Goal: Transaction & Acquisition: Purchase product/service

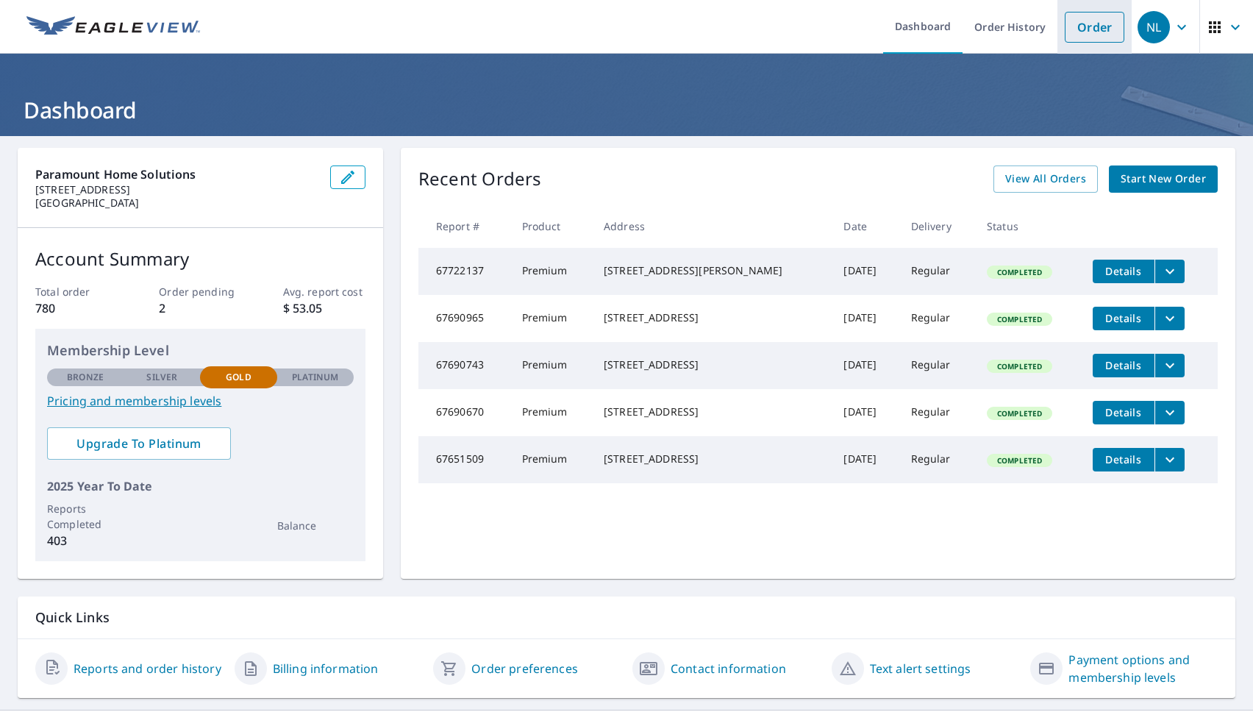
click at [1087, 28] on link "Order" at bounding box center [1094, 27] width 60 height 31
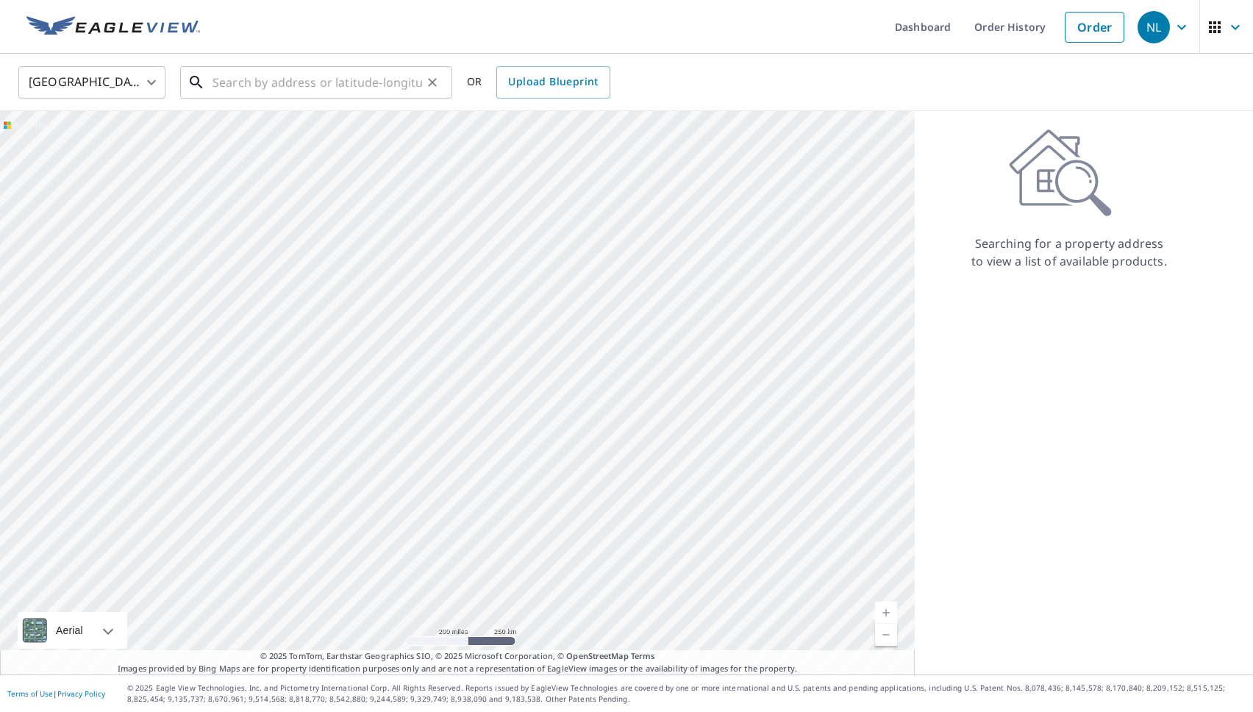
click at [278, 82] on input "text" at bounding box center [317, 82] width 210 height 41
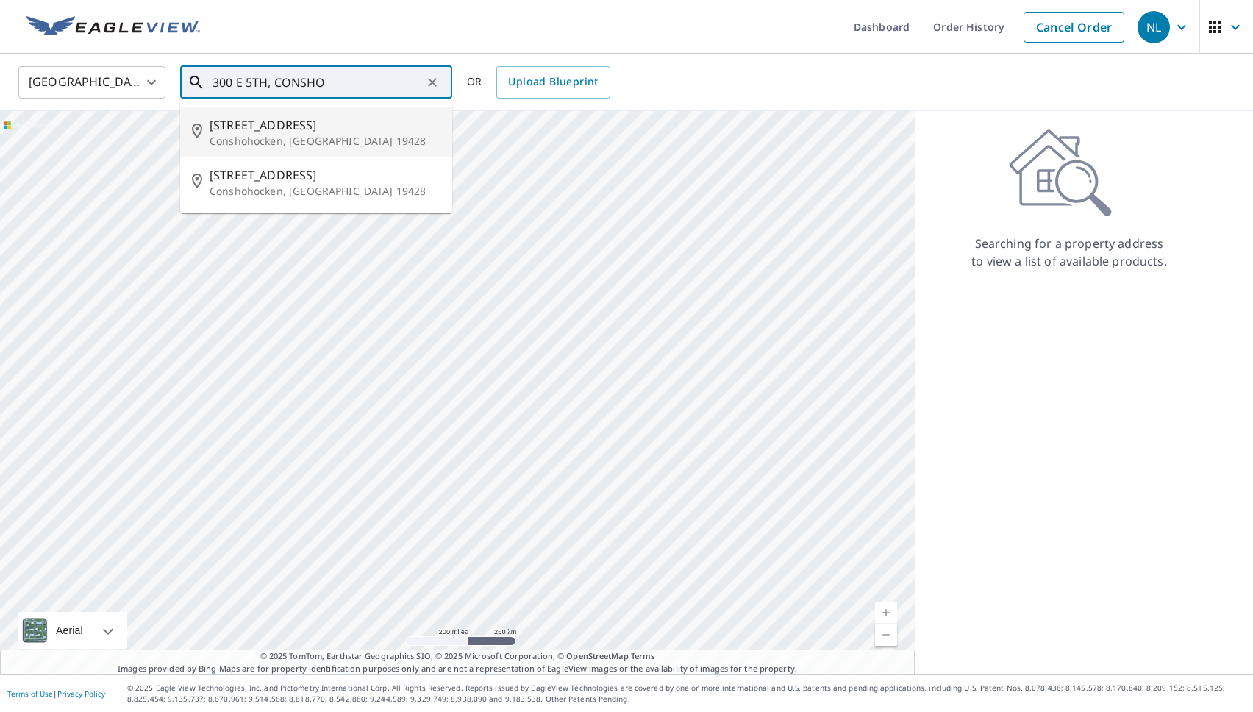
click at [345, 136] on p "Conshohocken, [GEOGRAPHIC_DATA] 19428" at bounding box center [325, 141] width 231 height 15
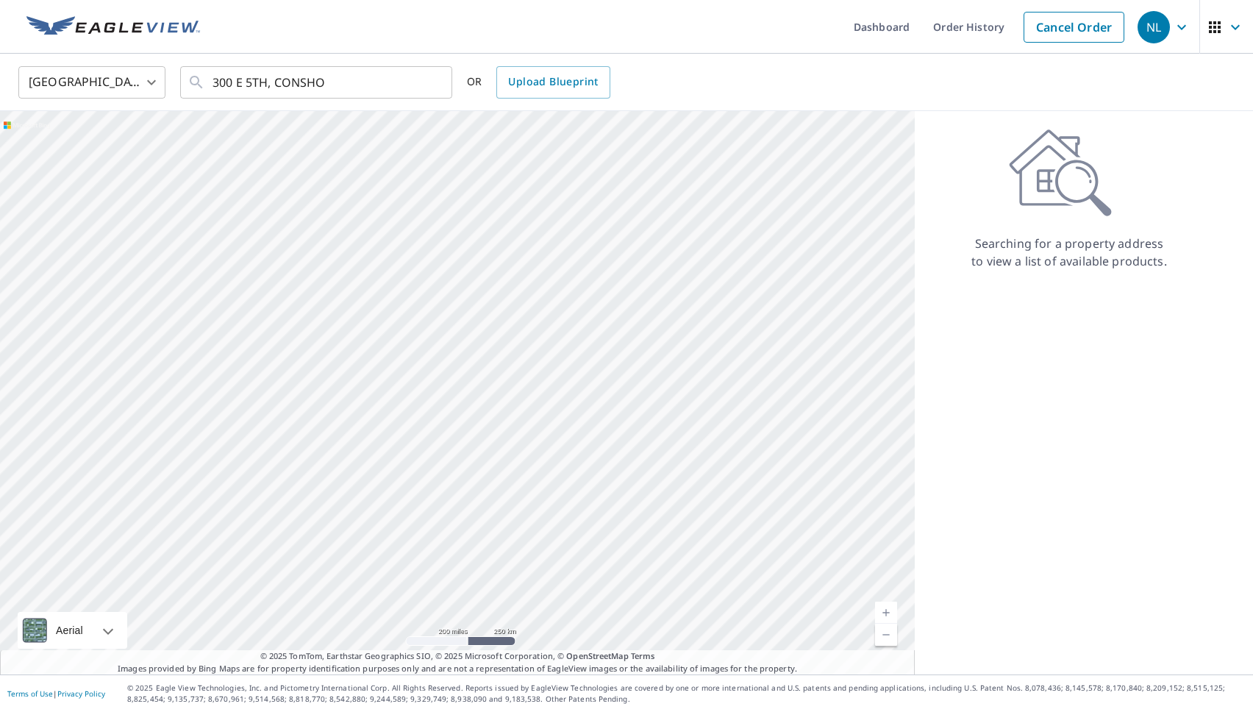
type input "[STREET_ADDRESS]"
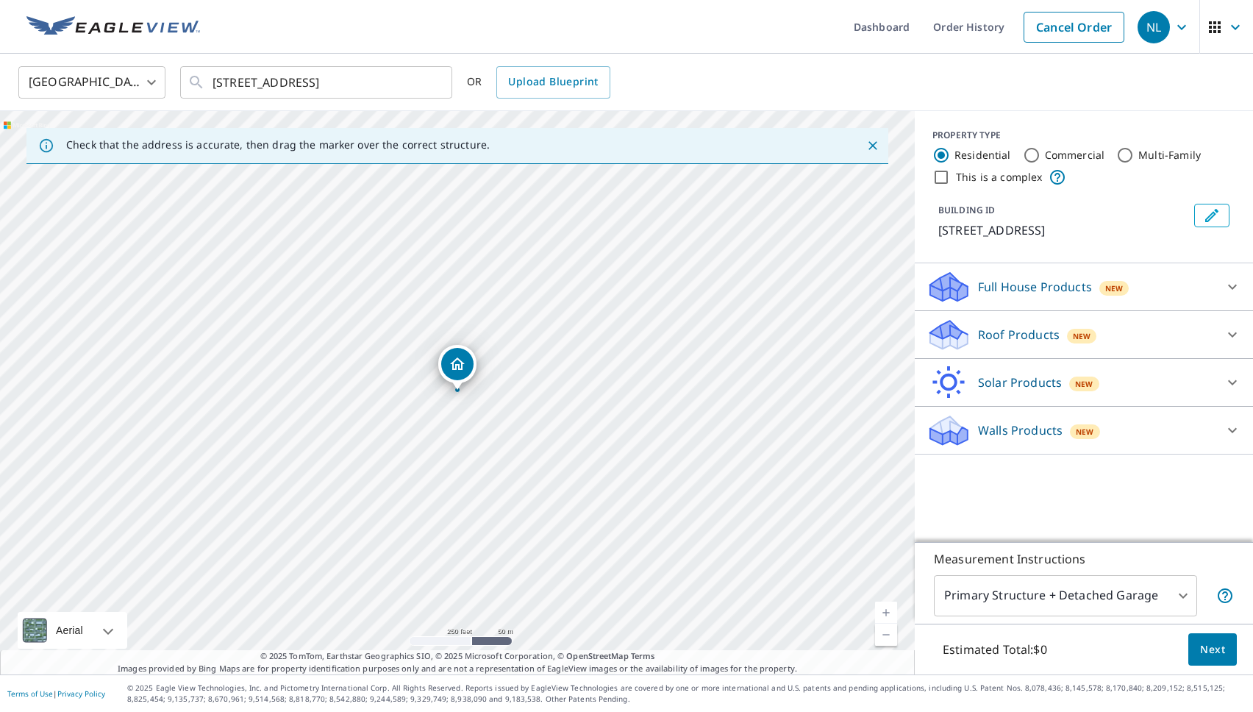
click at [1006, 330] on p "Roof Products" at bounding box center [1019, 335] width 82 height 18
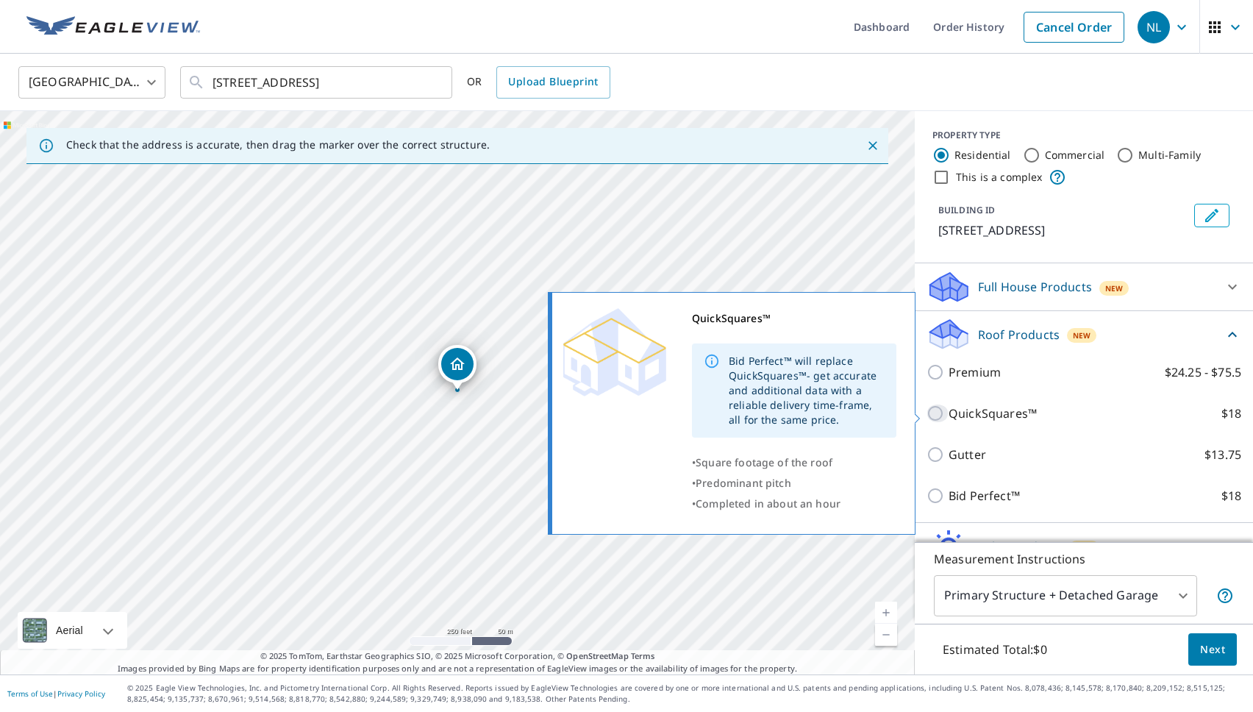
click at [940, 416] on input "QuickSquares™ $18" at bounding box center [937, 413] width 22 height 18
checkbox input "true"
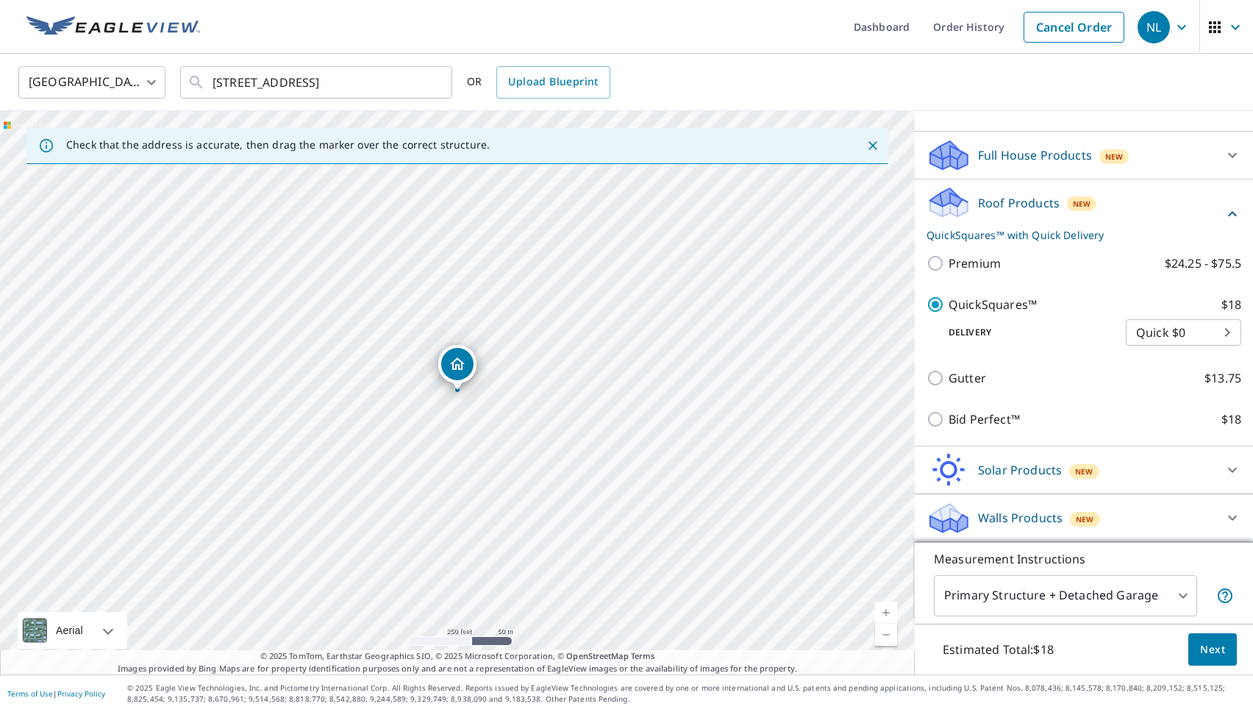
click at [888, 610] on link "Current Level 17, Zoom In" at bounding box center [886, 612] width 22 height 22
click at [888, 610] on link "Current Level 17.609210046967835, Zoom In" at bounding box center [886, 612] width 22 height 22
click at [888, 610] on link "Current Level 18.208081963046354, Zoom In Disabled" at bounding box center [886, 612] width 22 height 22
click at [993, 92] on div "United States [GEOGRAPHIC_DATA] ​ [STREET_ADDRESS] ​ OR Upload Blueprint" at bounding box center [621, 82] width 1228 height 35
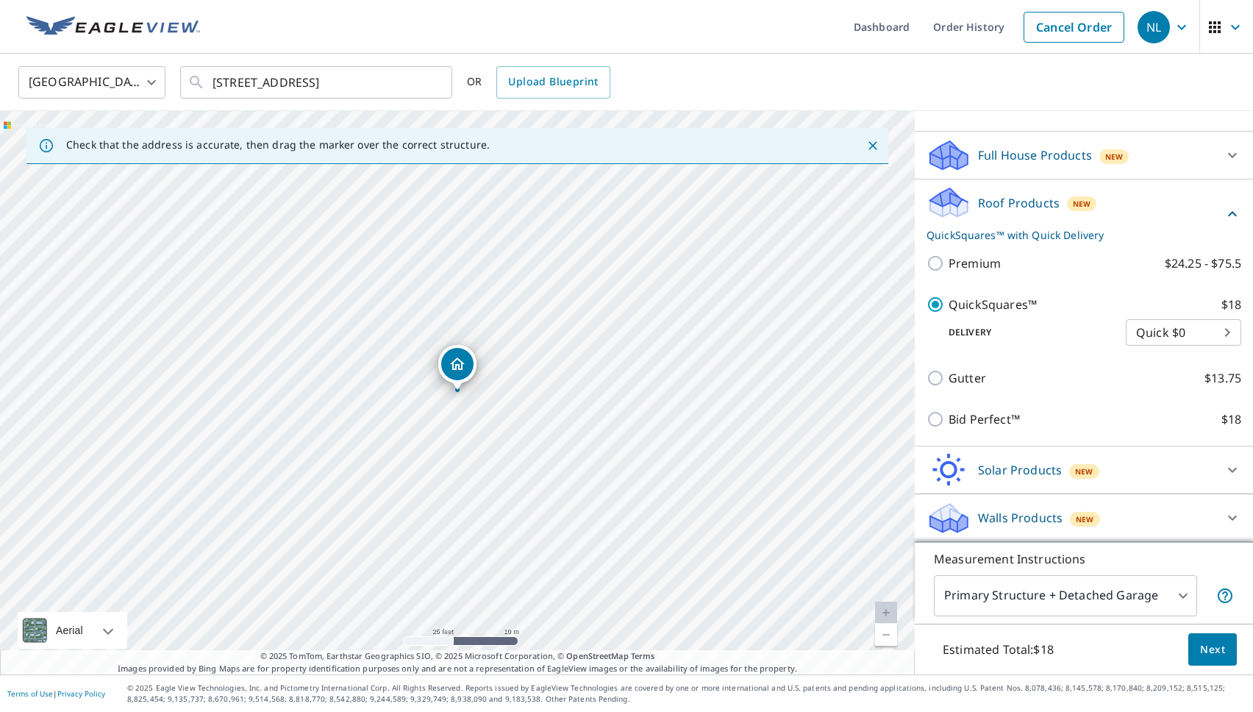
click at [1224, 652] on span "Next" at bounding box center [1212, 649] width 25 height 18
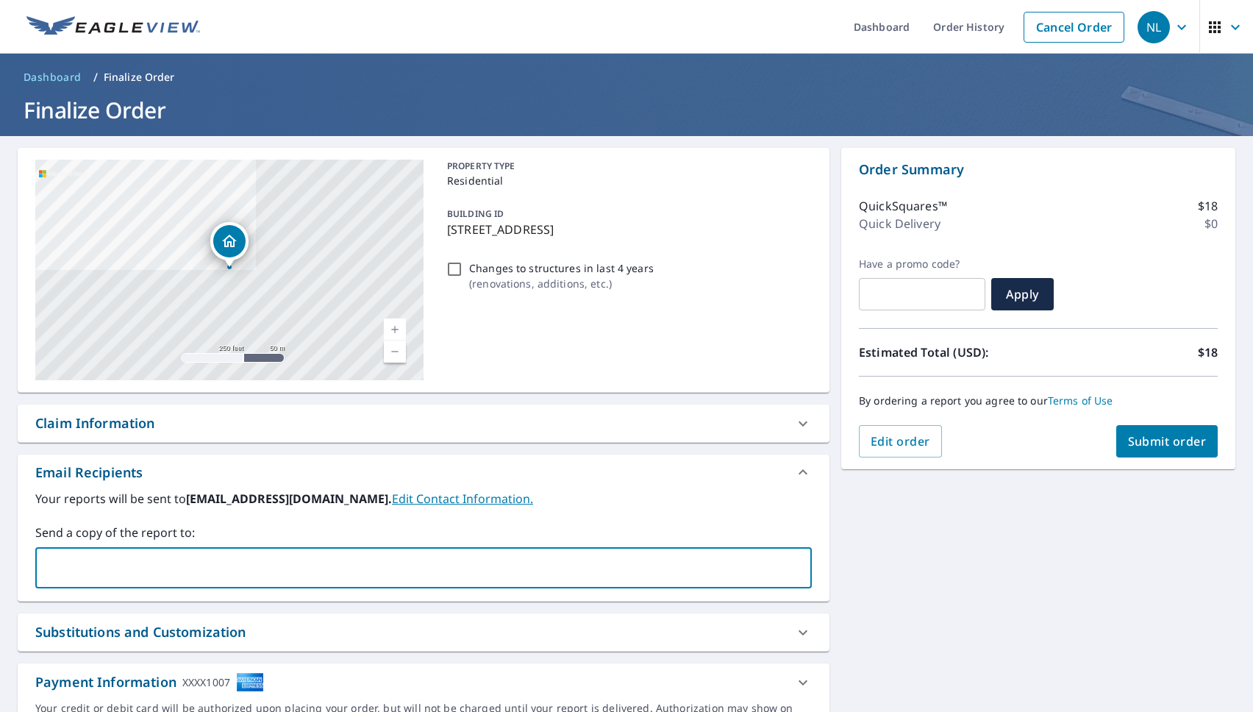
click at [82, 561] on input "text" at bounding box center [412, 568] width 741 height 28
type input "[PERSON_NAME][EMAIL_ADDRESS][DOMAIN_NAME]"
click at [873, 557] on div "**********" at bounding box center [626, 445] width 1253 height 618
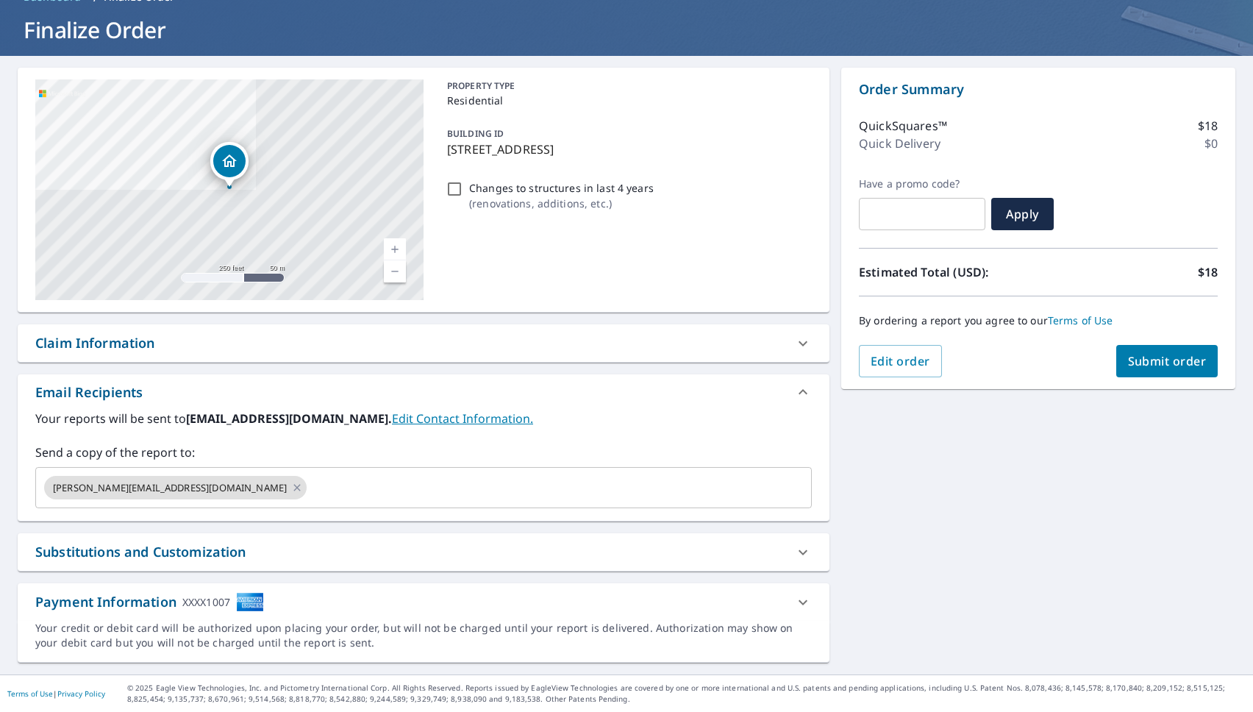
scroll to position [80, 0]
click at [1168, 368] on span "Submit order" at bounding box center [1167, 361] width 79 height 16
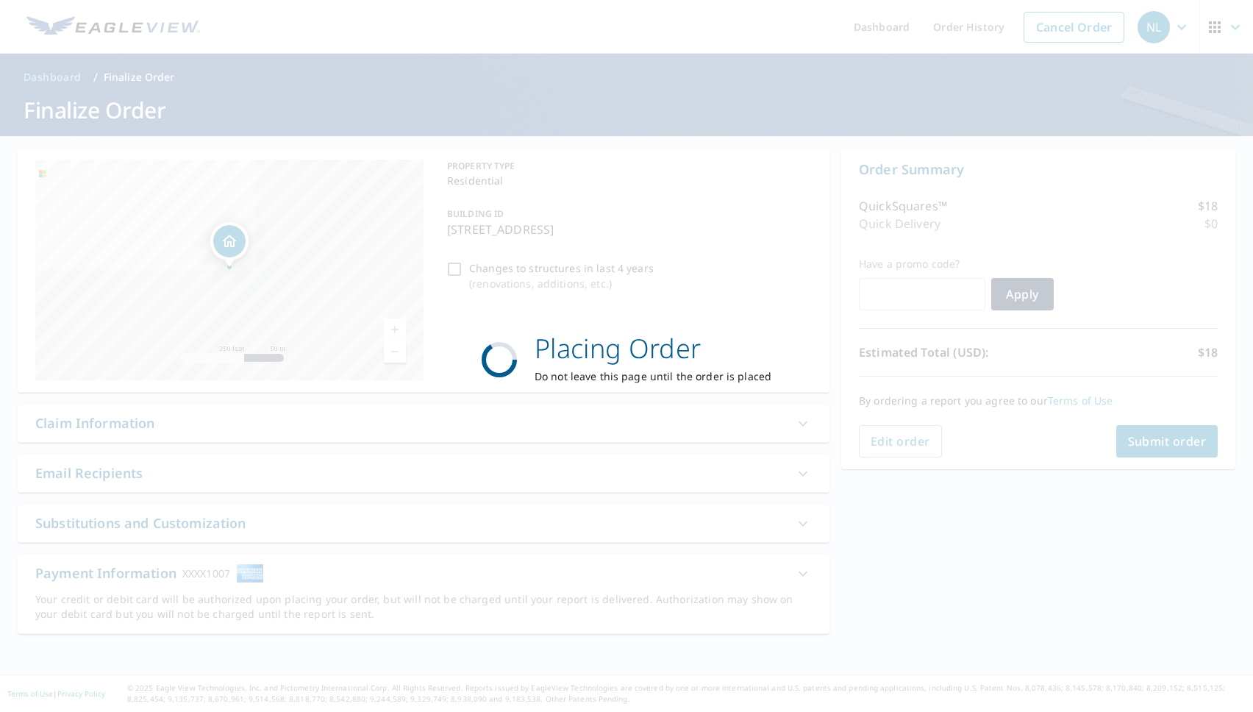
scroll to position [0, 0]
